Goal: Register for event/course

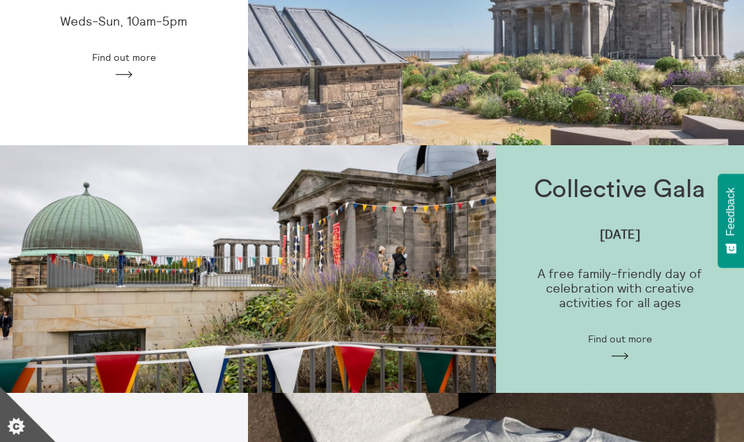
scroll to position [431, 0]
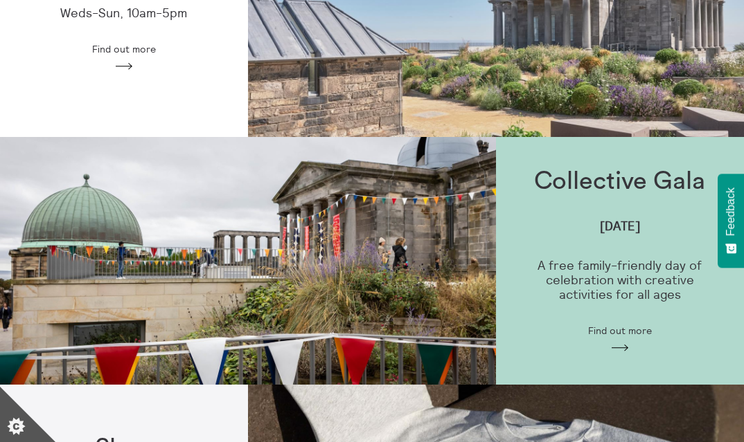
click at [580, 187] on h1 "Collective Gala" at bounding box center [619, 182] width 171 height 28
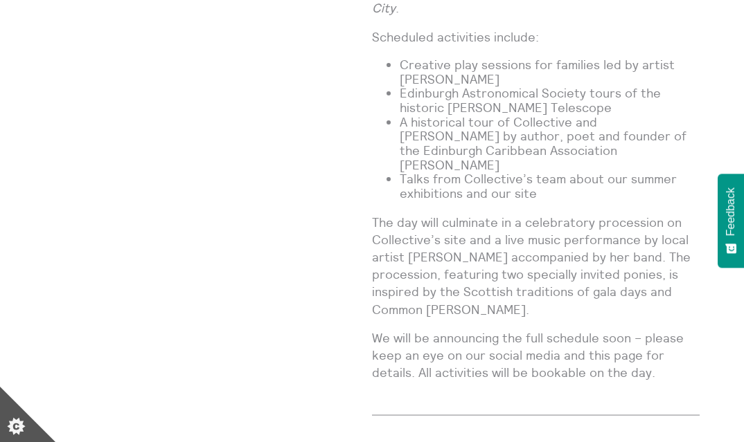
scroll to position [1267, 0]
